Goal: Find specific page/section: Find specific page/section

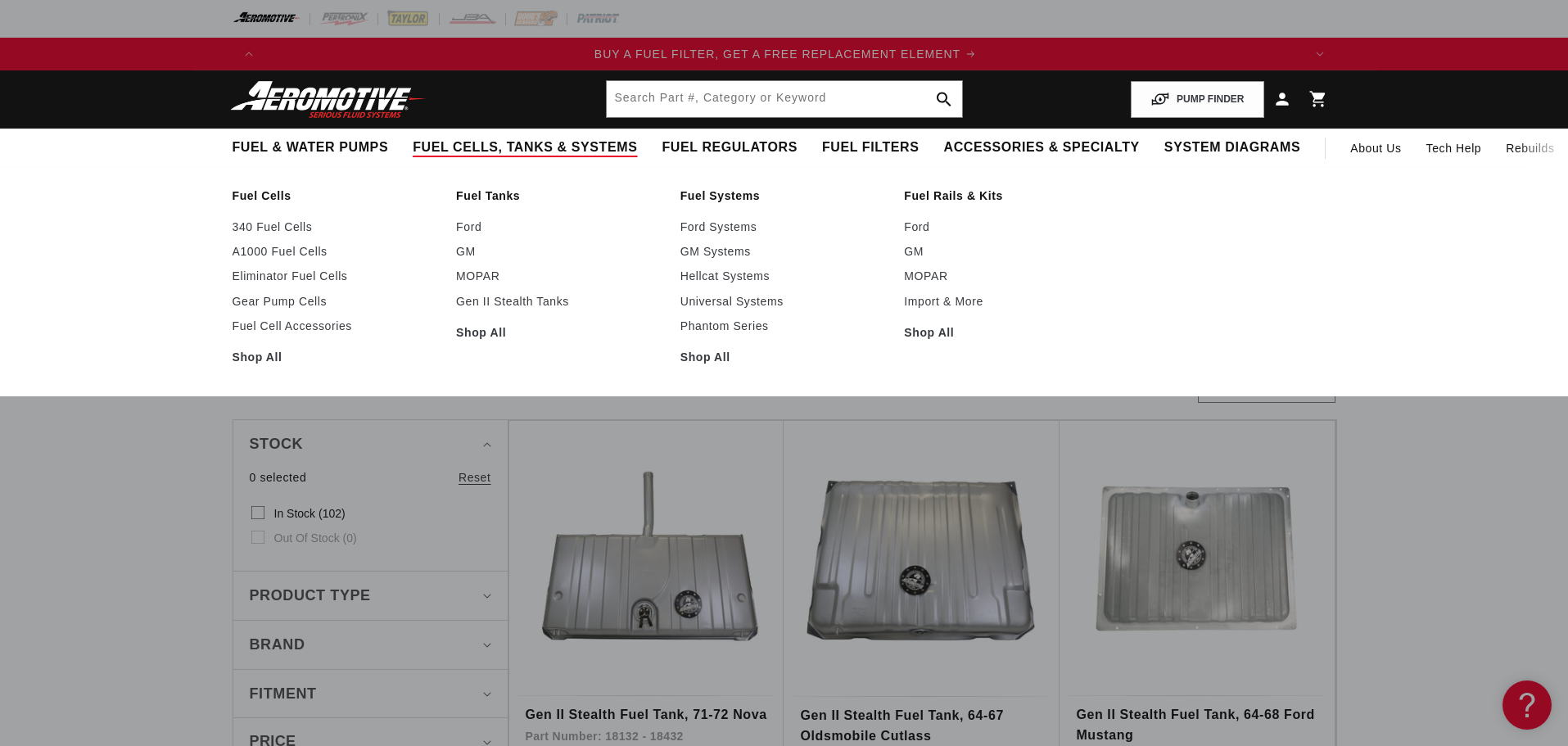
scroll to position [0, 1038]
click at [471, 255] on link "GM" at bounding box center [561, 251] width 208 height 15
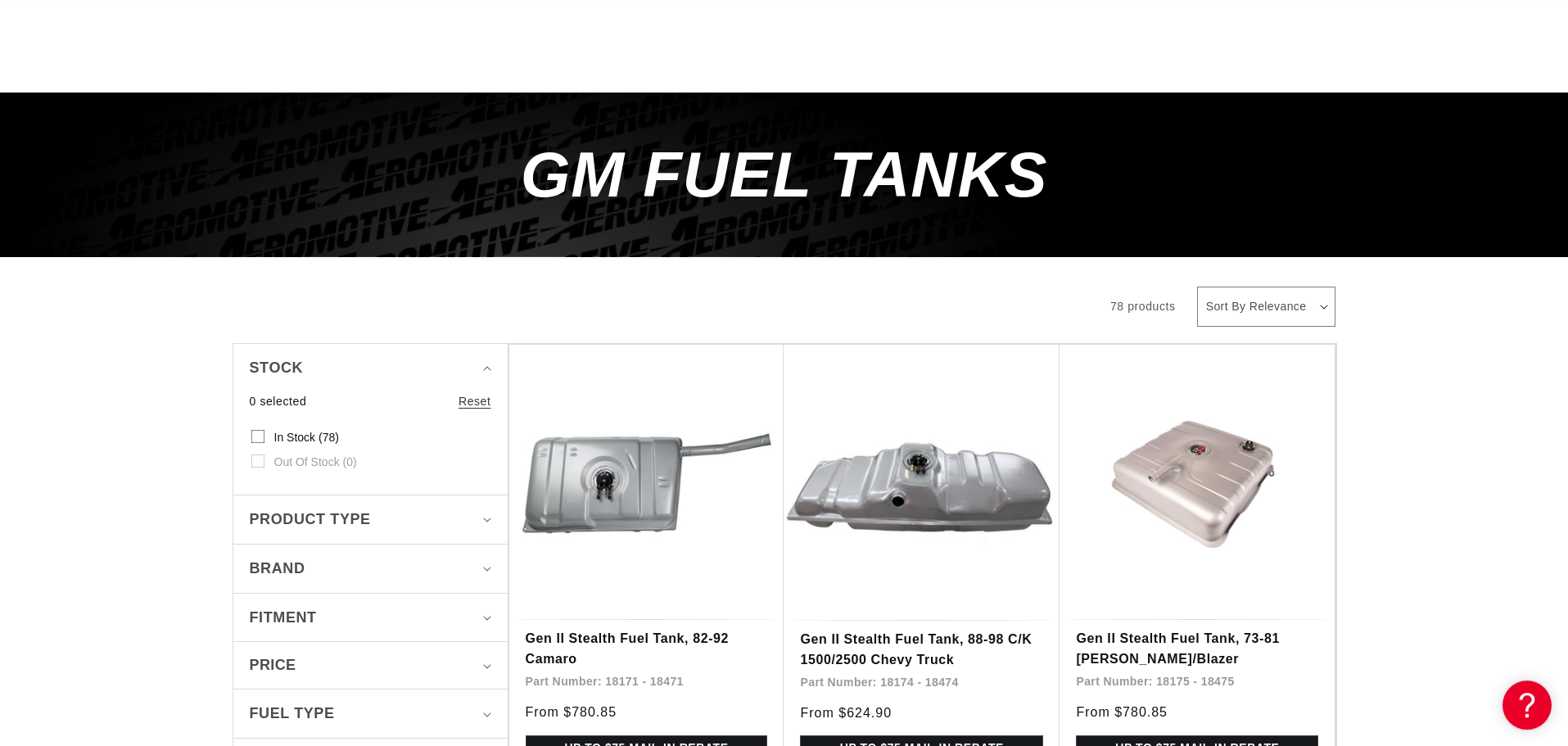
scroll to position [334, 0]
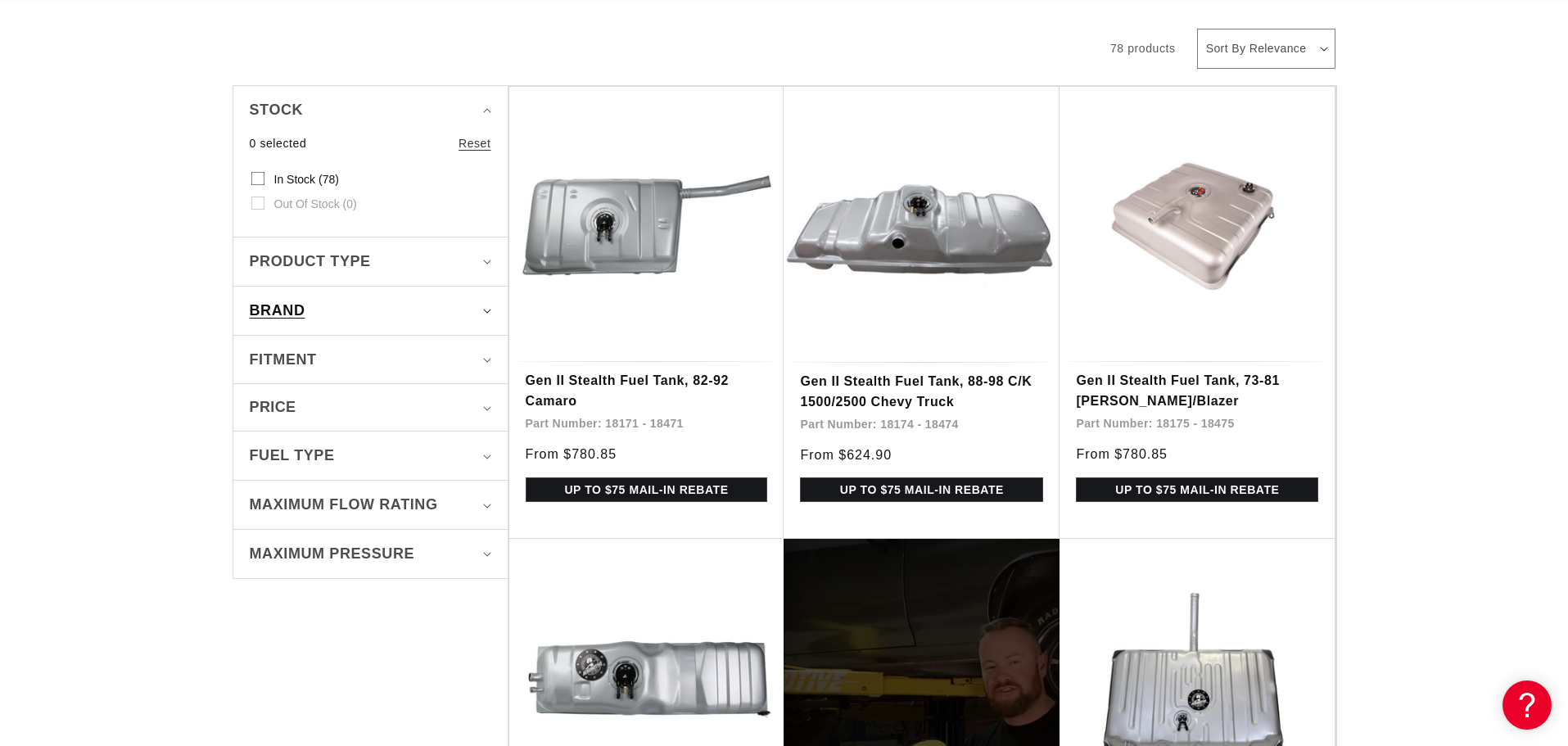
click at [366, 307] on div "Brand" at bounding box center [364, 311] width 228 height 24
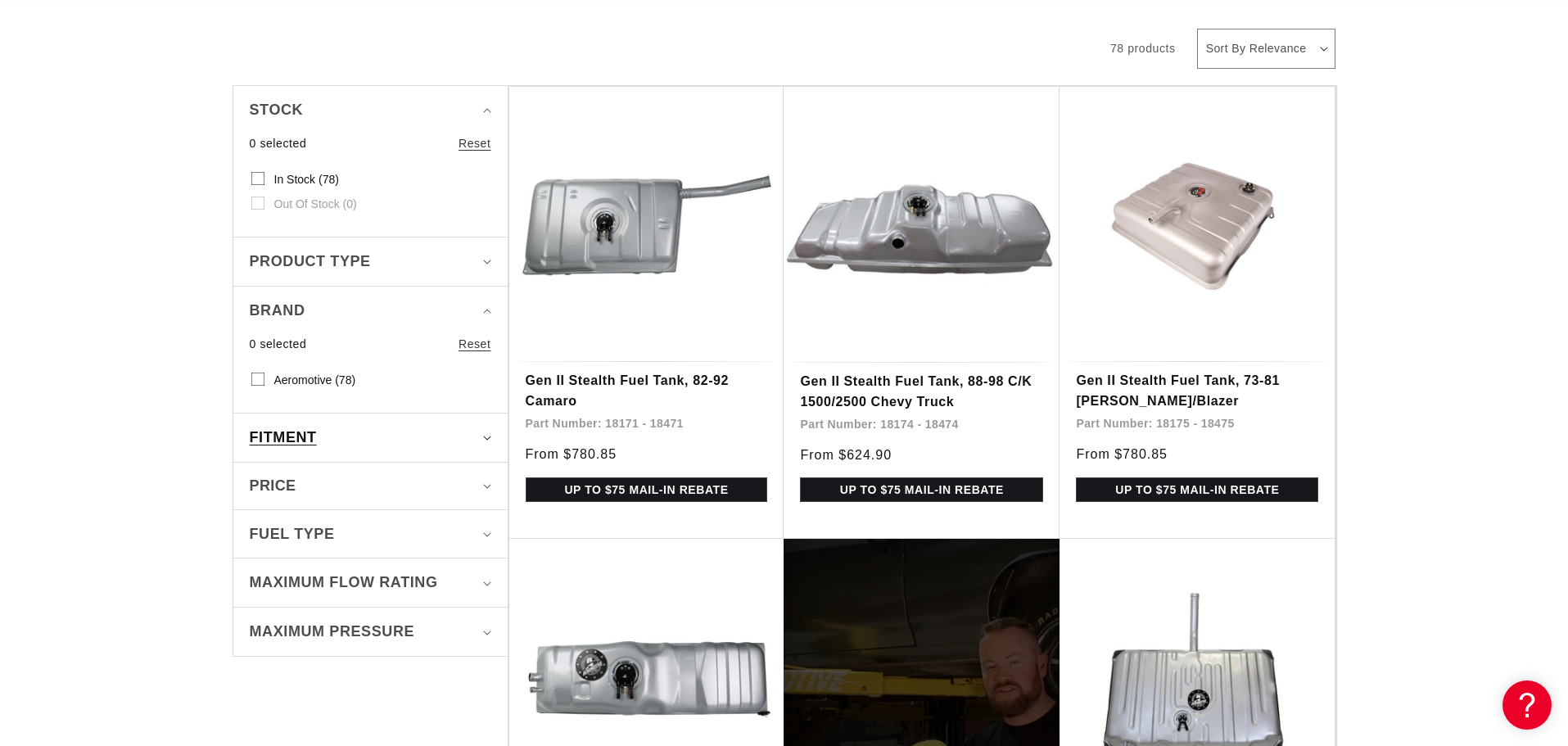
click at [360, 434] on div "Fitment" at bounding box center [364, 437] width 228 height 24
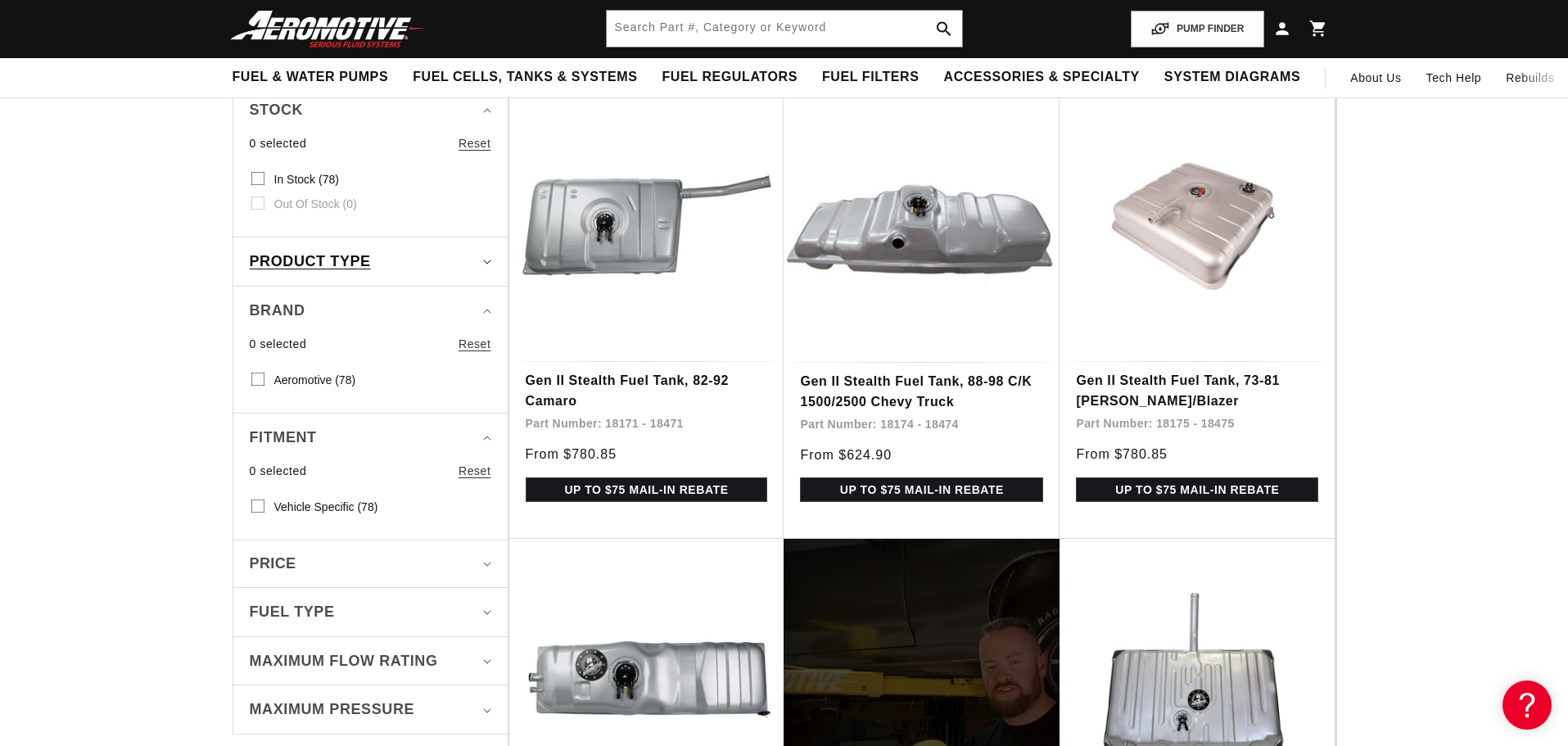
click at [455, 252] on div "Product type" at bounding box center [364, 261] width 228 height 24
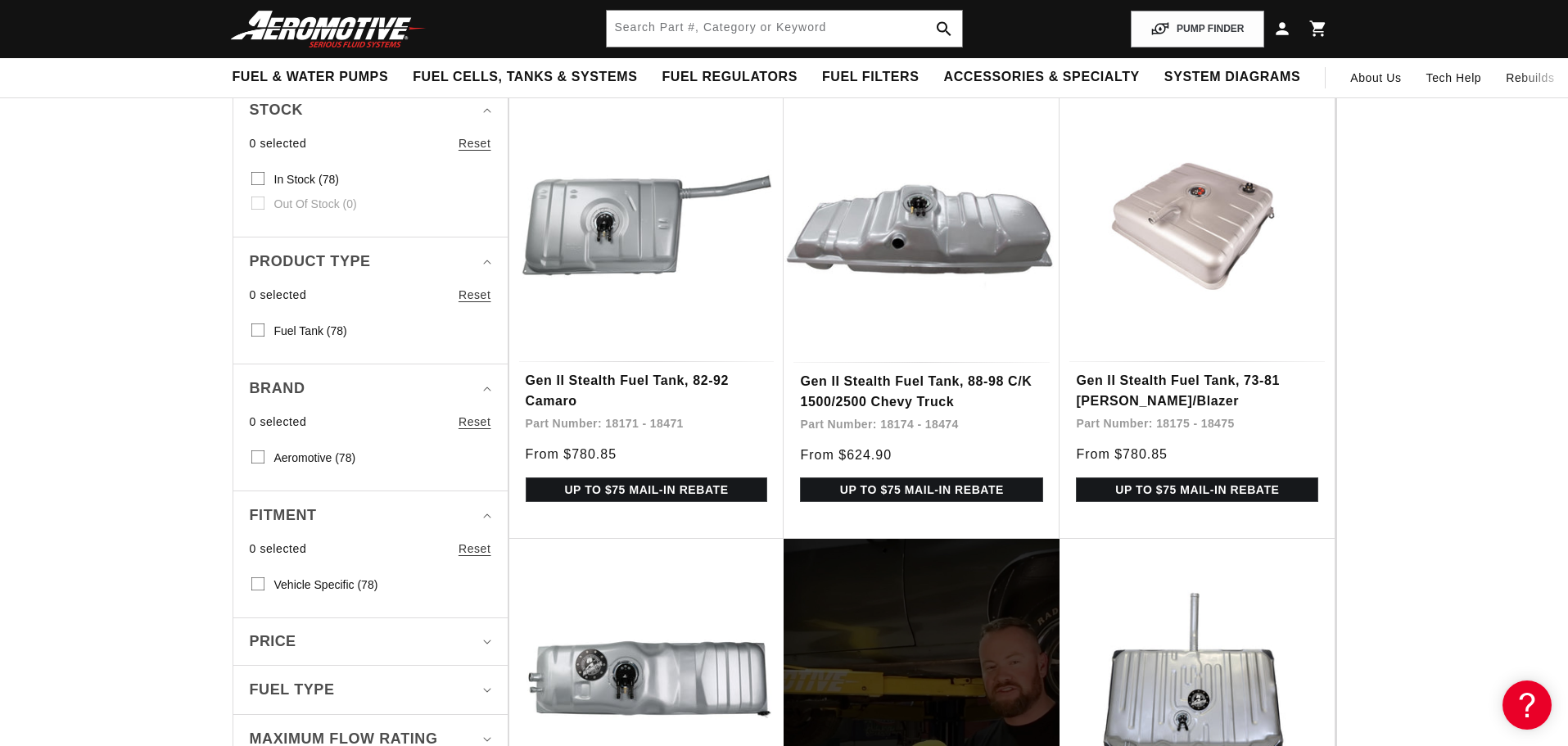
scroll to position [0, 2077]
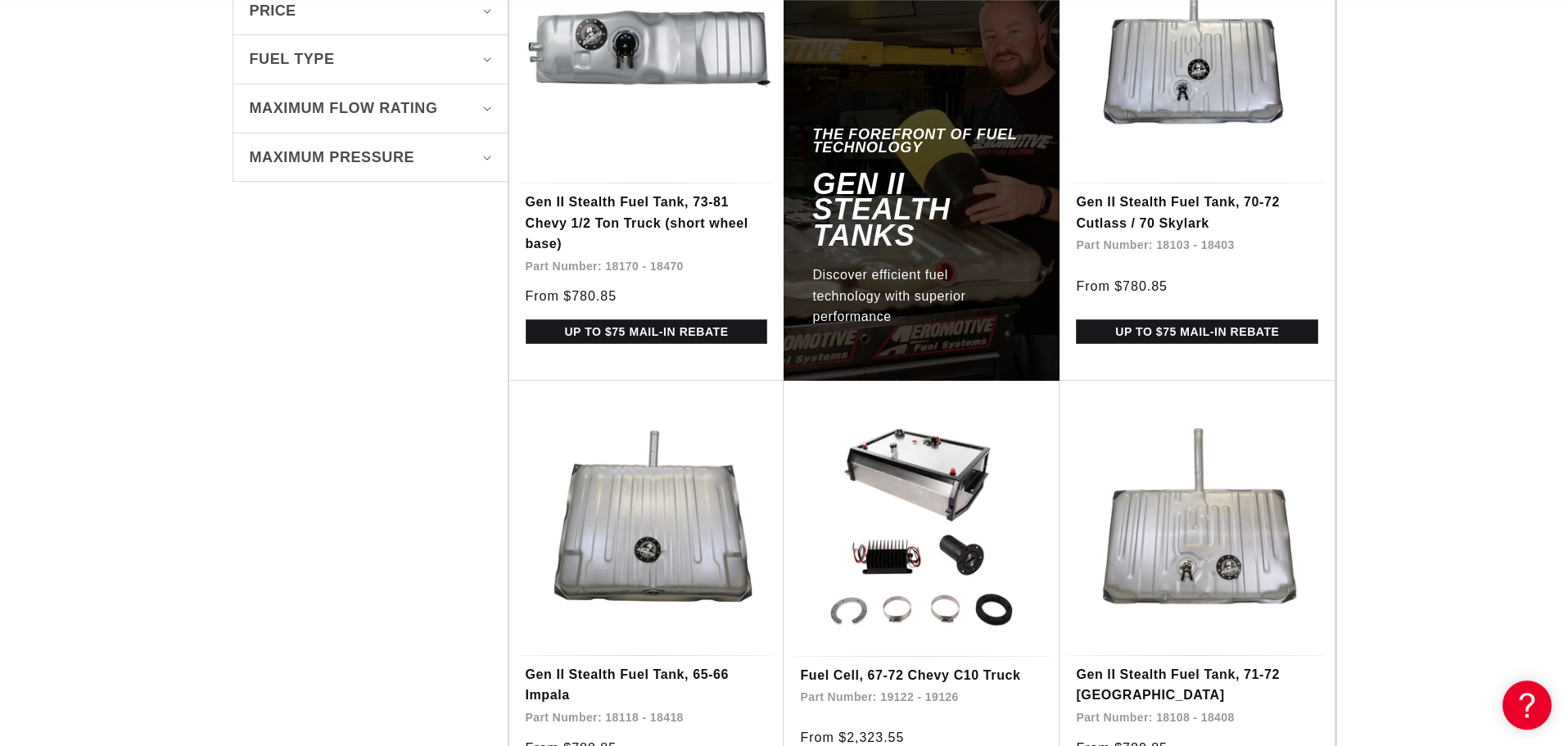
scroll to position [1170, 0]
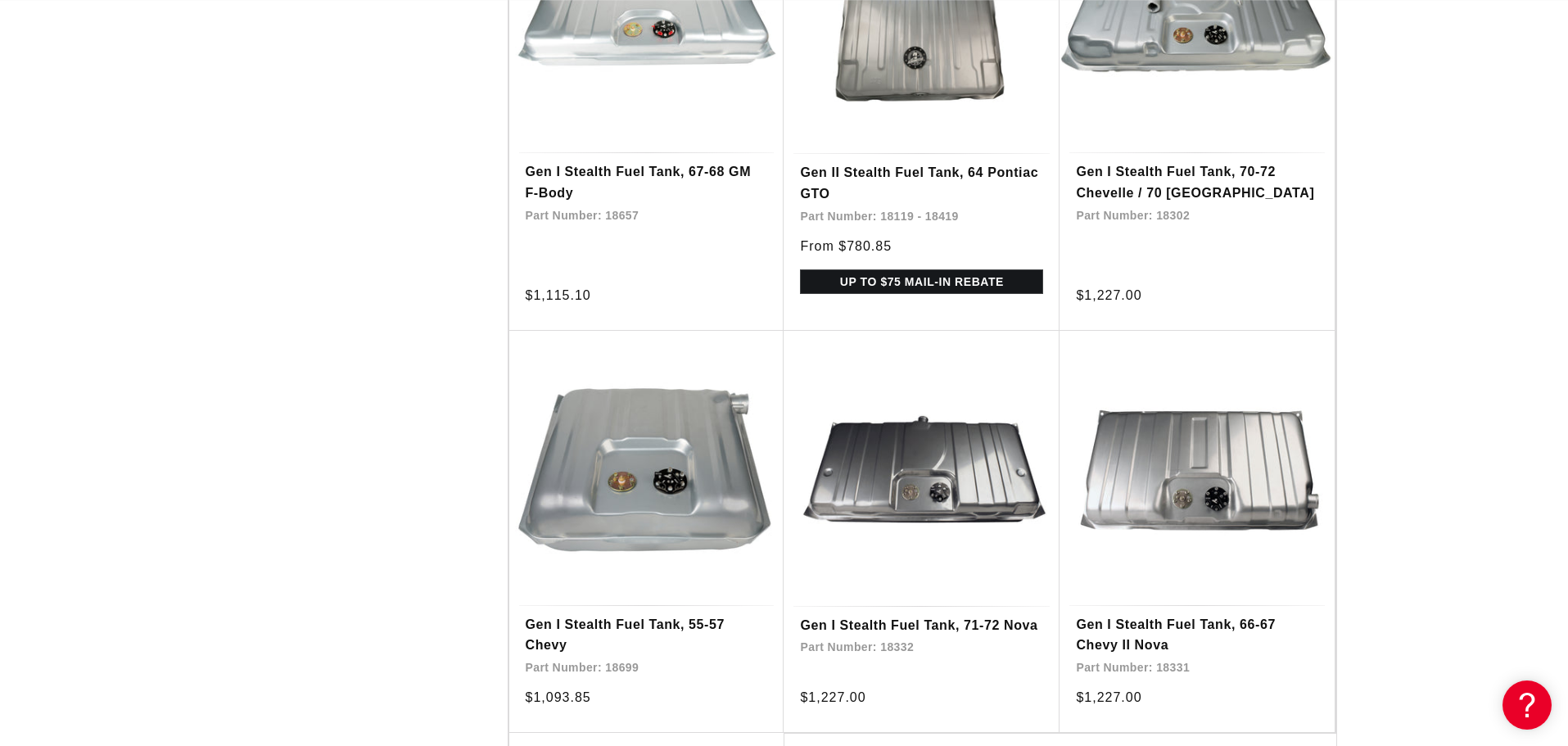
scroll to position [7101, 0]
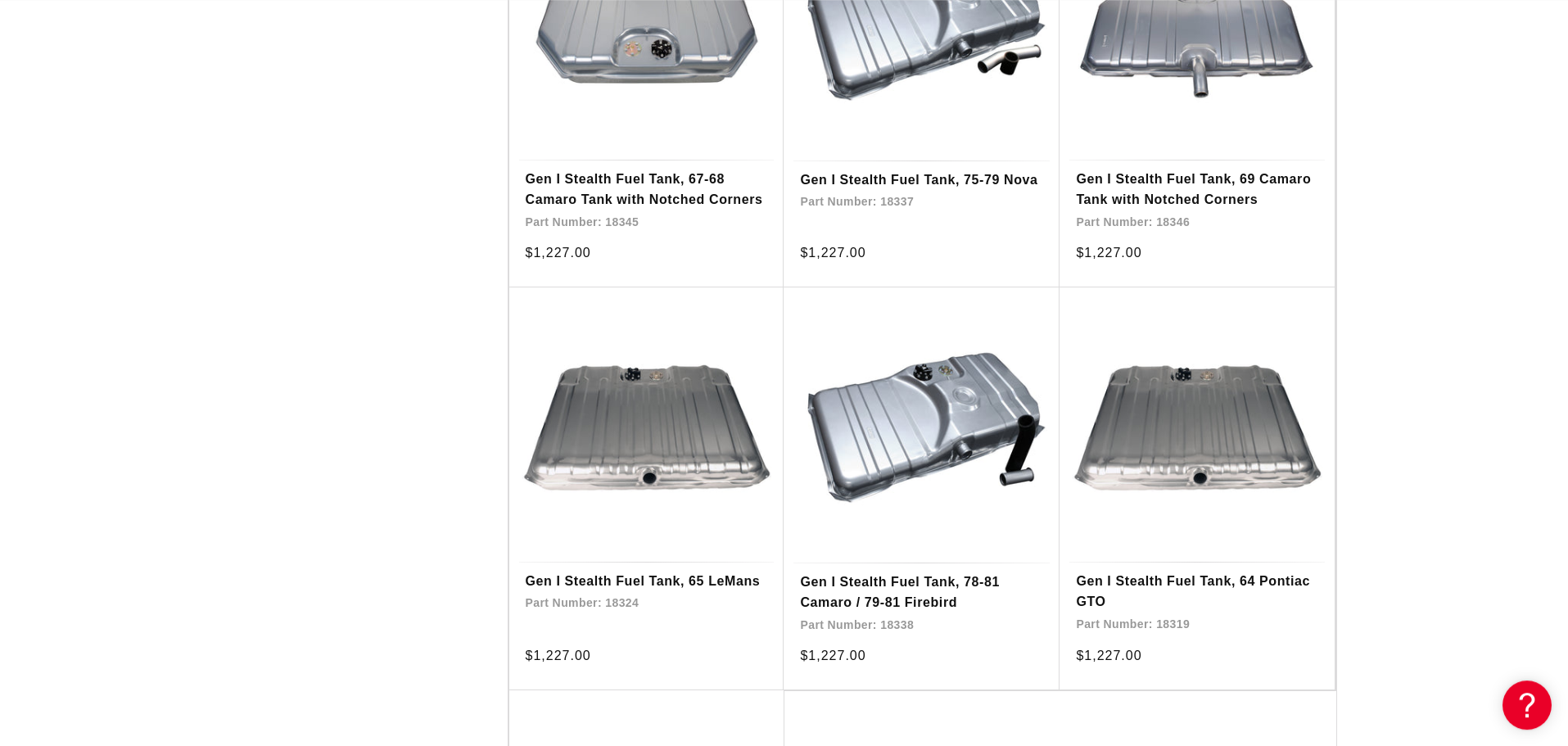
scroll to position [10274, 0]
